Goal: Task Accomplishment & Management: Manage account settings

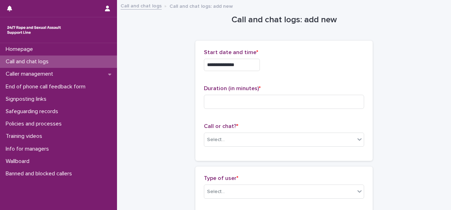
click at [28, 62] on p "Call and chat logs" at bounding box center [28, 61] width 51 height 7
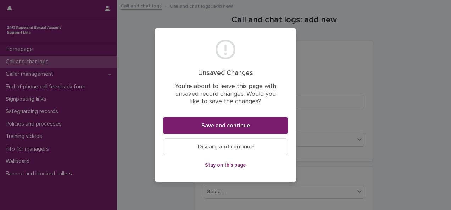
click at [229, 147] on span "Discard and continue" at bounding box center [226, 147] width 56 height 6
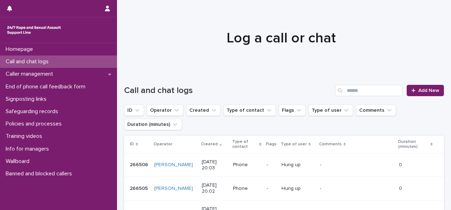
scroll to position [35, 0]
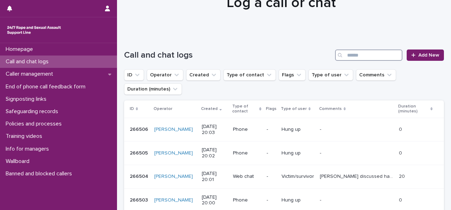
click at [358, 53] on input "Search" at bounding box center [368, 55] width 67 height 11
paste input "******"
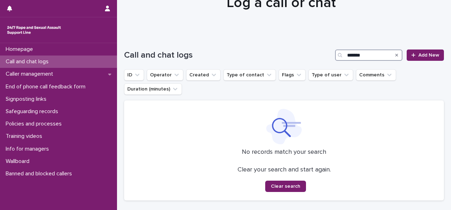
click at [361, 51] on input "******" at bounding box center [368, 55] width 67 height 11
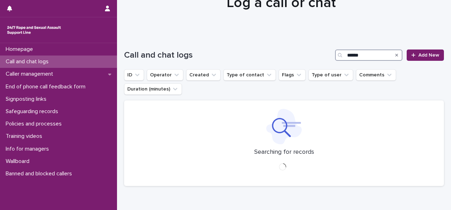
type input "******"
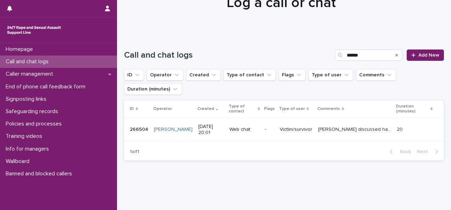
click at [142, 132] on p "266504" at bounding box center [140, 128] width 20 height 7
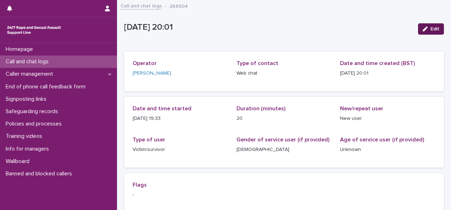
click at [424, 31] on button "Edit" at bounding box center [431, 28] width 26 height 11
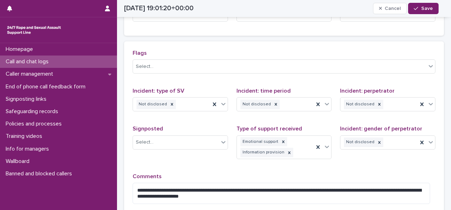
scroll to position [177, 0]
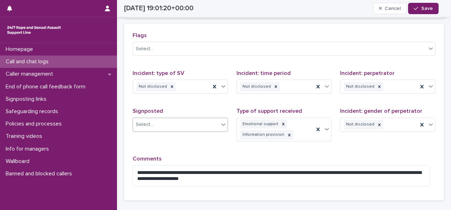
click at [197, 131] on div "Select..." at bounding box center [176, 125] width 86 height 12
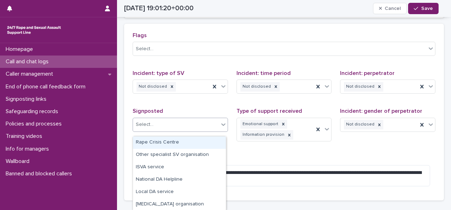
click at [194, 142] on div "Rape Crisis Centre" at bounding box center [179, 143] width 93 height 12
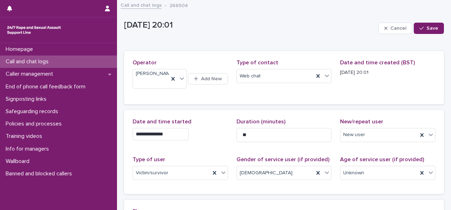
scroll to position [0, 0]
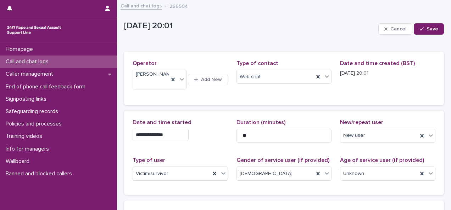
drag, startPoint x: 274, startPoint y: 98, endPoint x: 274, endPoint y: 103, distance: 4.6
drag, startPoint x: 274, startPoint y: 103, endPoint x: 228, endPoint y: 103, distance: 45.7
click at [228, 103] on div "Operator [PERSON_NAME] Add New Type of contact Web chat Date and time created (…" at bounding box center [284, 78] width 320 height 53
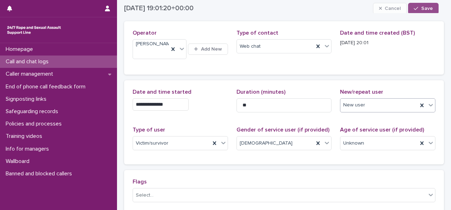
scroll to position [21, 0]
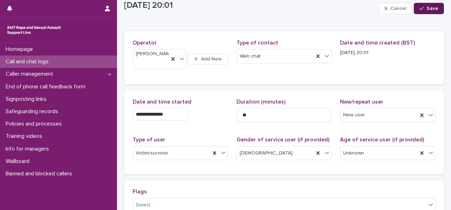
click at [419, 9] on div "button" at bounding box center [422, 8] width 7 height 5
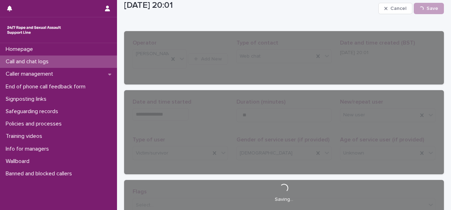
scroll to position [0, 0]
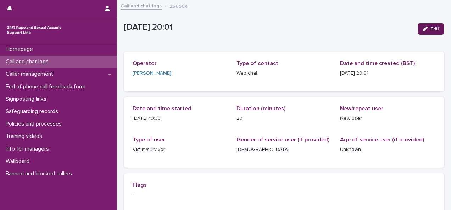
click at [422, 32] on button "Edit" at bounding box center [431, 28] width 26 height 11
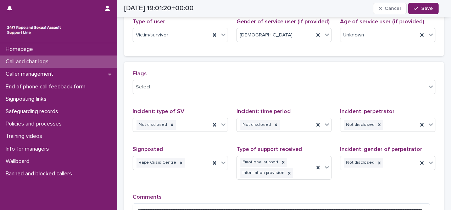
scroll to position [142, 0]
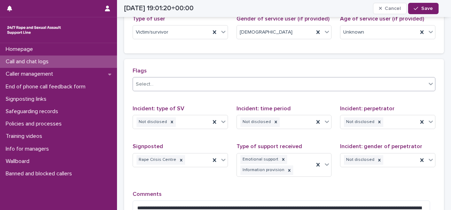
click at [293, 90] on div "Select..." at bounding box center [279, 85] width 293 height 12
click at [294, 90] on div "Select..." at bounding box center [279, 85] width 293 height 12
click at [293, 90] on div "Select..." at bounding box center [279, 85] width 293 height 12
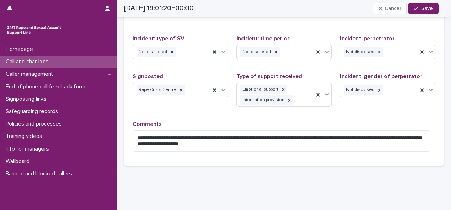
scroll to position [213, 0]
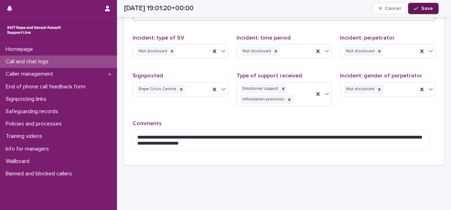
click at [422, 11] on span "Save" at bounding box center [427, 8] width 12 height 5
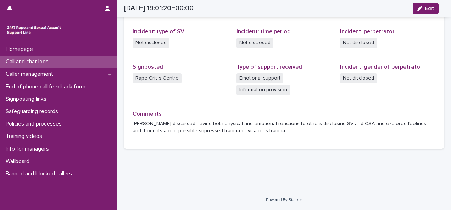
scroll to position [185, 0]
